Goal: Check status: Check status

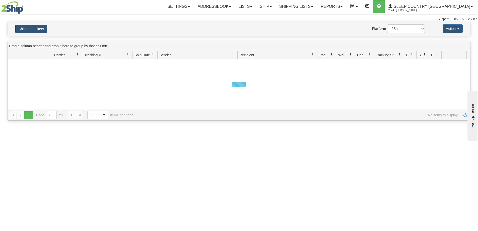
click at [37, 30] on button "Shipment Filters" at bounding box center [31, 29] width 32 height 9
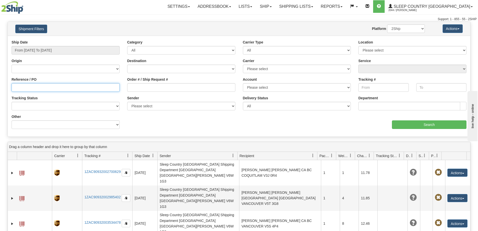
click at [17, 86] on input "Reference / PO" at bounding box center [66, 87] width 108 height 9
paste input "9007I114408"
type input "9007I114408"
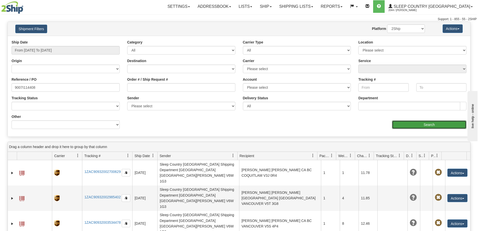
click at [414, 124] on input "Search" at bounding box center [429, 124] width 75 height 9
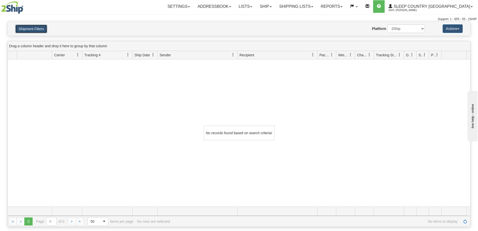
click at [32, 26] on button "Shipment Filters" at bounding box center [31, 29] width 32 height 9
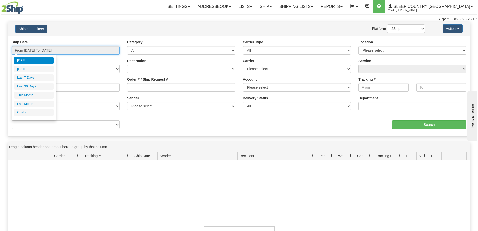
click at [44, 50] on input "From [DATE] To [DATE]" at bounding box center [66, 50] width 108 height 9
click at [41, 88] on li "Last 30 Days" at bounding box center [34, 86] width 40 height 7
type input "From [DATE] To [DATE]"
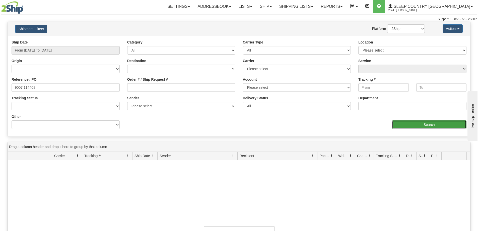
click at [431, 125] on input "Search" at bounding box center [429, 124] width 75 height 9
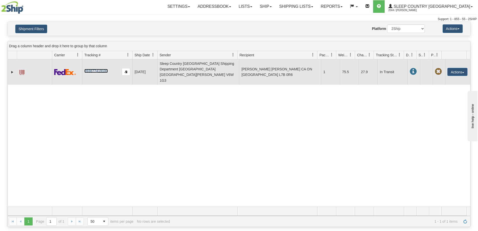
click at [92, 69] on link "393877419100" at bounding box center [95, 71] width 23 height 4
